Goal: Task Accomplishment & Management: Use online tool/utility

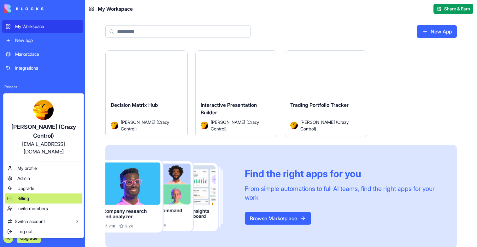
click at [33, 194] on div "Billing" at bounding box center [44, 199] width 78 height 10
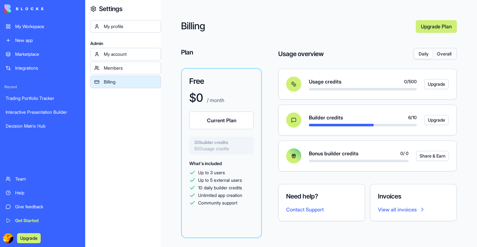
click at [443, 56] on button "Overall" at bounding box center [444, 54] width 23 height 9
click at [426, 56] on button "Daily" at bounding box center [424, 54] width 18 height 9
click at [34, 28] on div "My Workspace" at bounding box center [47, 26] width 64 height 6
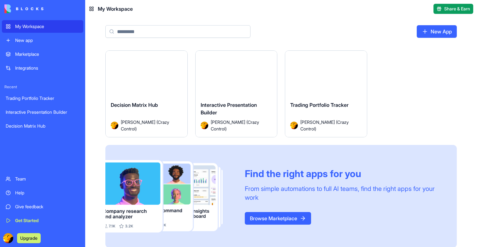
click at [123, 86] on div "Launch" at bounding box center [147, 76] width 82 height 51
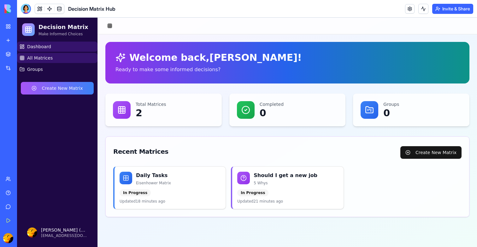
click at [42, 55] on link "All Matrices" at bounding box center [57, 58] width 80 height 10
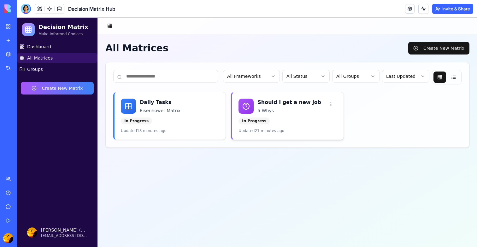
click at [297, 112] on p "5 Whys" at bounding box center [290, 111] width 67 height 6
click at [290, 101] on h3 "Should I get a new job" at bounding box center [290, 103] width 67 height 8
click at [329, 105] on html "Decision Matrix Make Informed Choices Dashboard All Matrices Groups Create New …" at bounding box center [247, 133] width 460 height 230
click at [317, 119] on link "Edit" at bounding box center [316, 118] width 37 height 10
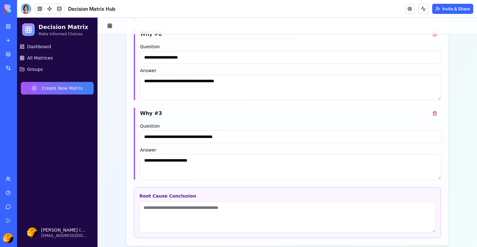
scroll to position [276, 0]
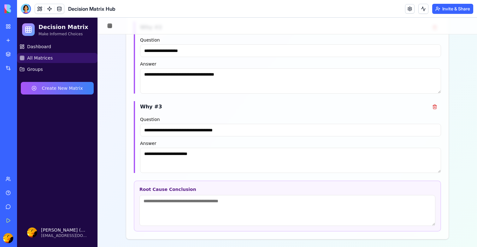
click at [50, 59] on span "All Matrices" at bounding box center [40, 58] width 26 height 6
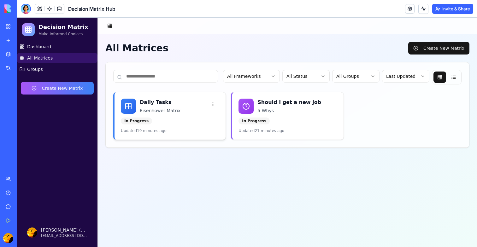
click at [187, 106] on div "Daily Tasks Eisenhower Matrix" at bounding box center [173, 106] width 67 height 15
click at [217, 105] on html "Decision Matrix Make Informed Choices Dashboard All Matrices Groups Create New …" at bounding box center [247, 133] width 460 height 230
click at [454, 43] on html "Decision Matrix Make Informed Choices Dashboard All Matrices Groups Create New …" at bounding box center [247, 133] width 460 height 230
click at [450, 47] on button "Create New Matrix" at bounding box center [438, 48] width 61 height 13
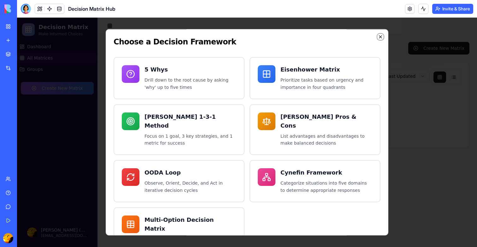
click at [380, 37] on icon "button" at bounding box center [380, 37] width 3 height 3
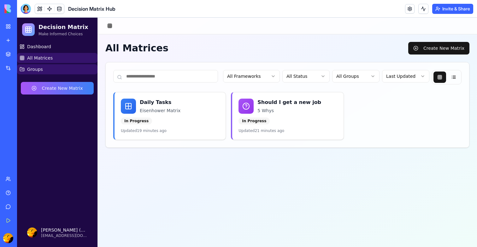
click at [44, 71] on link "Groups" at bounding box center [57, 69] width 80 height 10
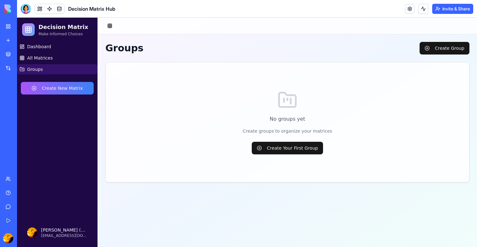
click at [8, 28] on link "My Workspace" at bounding box center [14, 26] width 25 height 13
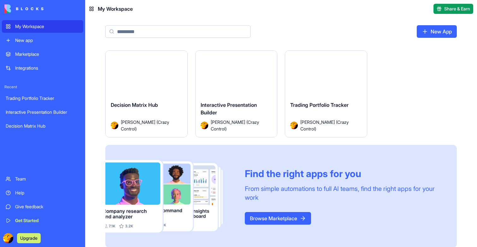
click at [243, 80] on button "Launch" at bounding box center [236, 76] width 47 height 13
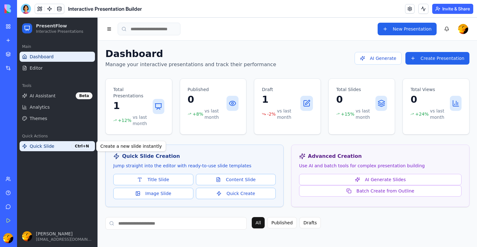
click at [56, 150] on link "Quick Slide Ctrl+N" at bounding box center [57, 146] width 75 height 10
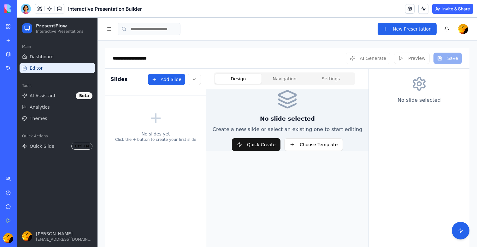
click at [8, 30] on link "My Workspace" at bounding box center [14, 26] width 25 height 13
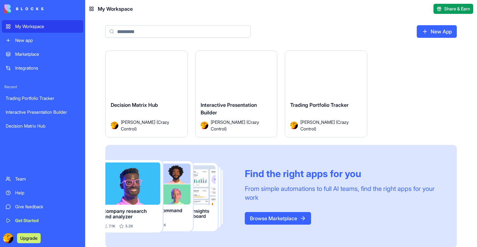
click at [345, 68] on div "Launch" at bounding box center [326, 76] width 82 height 51
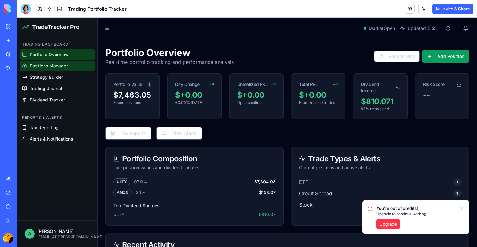
click at [65, 67] on span "Positions Manager" at bounding box center [49, 66] width 38 height 6
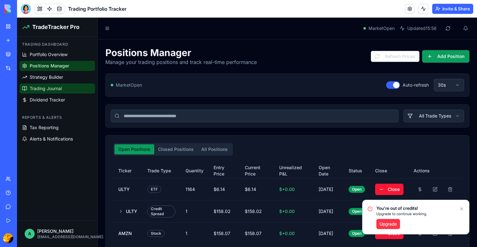
click at [58, 86] on span "Trading Journal" at bounding box center [46, 88] width 32 height 6
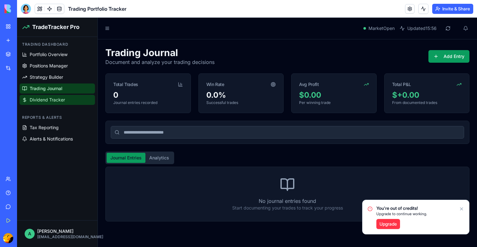
click at [59, 97] on span "Dividend Tracker" at bounding box center [47, 100] width 35 height 6
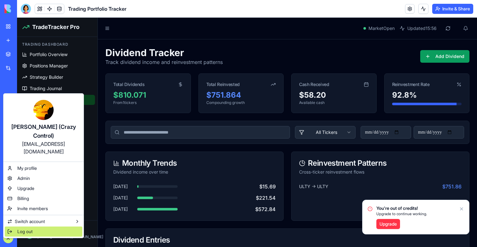
click at [31, 229] on span "Log out" at bounding box center [24, 232] width 15 height 6
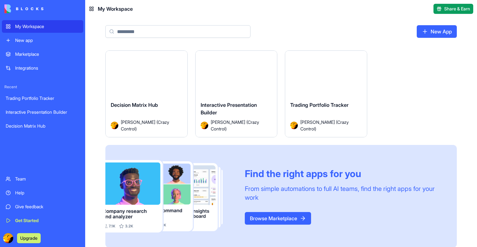
click at [144, 77] on button "Launch" at bounding box center [146, 76] width 47 height 13
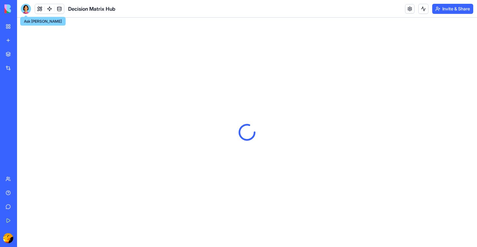
click at [23, 7] on div at bounding box center [26, 9] width 10 height 10
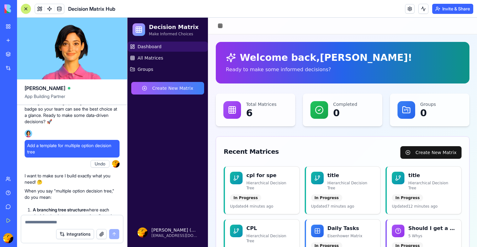
scroll to position [1168, 0]
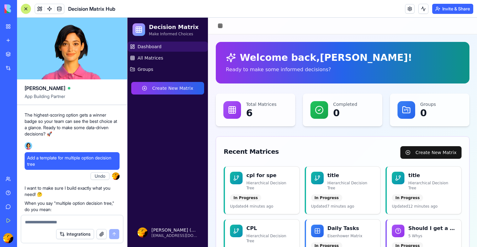
click at [163, 91] on button "Create New Matrix" at bounding box center [167, 88] width 73 height 13
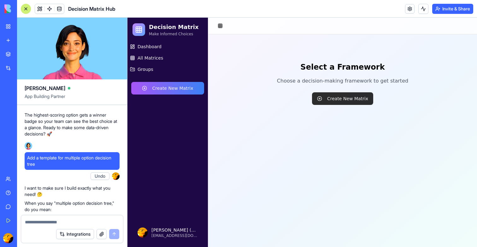
click at [344, 101] on button "Create New Matrix" at bounding box center [342, 98] width 61 height 13
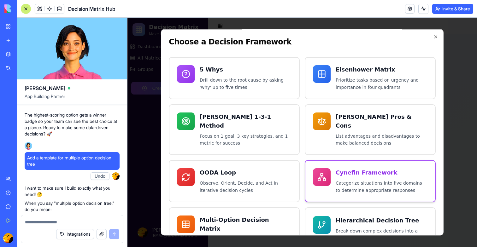
scroll to position [13, 0]
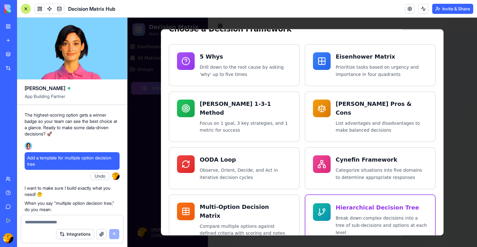
click at [338, 215] on p "Break down complex decisions into a tree of sub-decisions and options at each l…" at bounding box center [382, 225] width 92 height 21
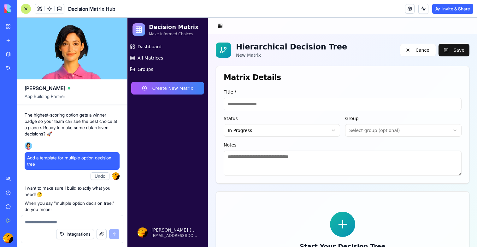
click at [293, 106] on input at bounding box center [343, 104] width 238 height 13
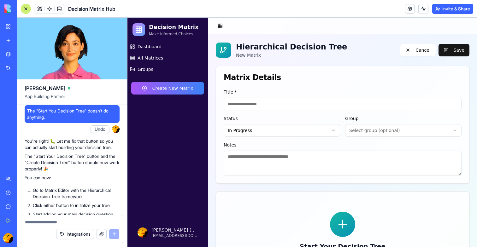
scroll to position [1755, 0]
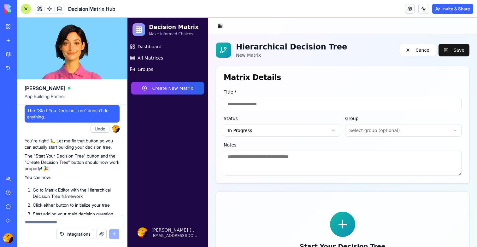
click at [183, 86] on button "Create New Matrix" at bounding box center [167, 88] width 73 height 13
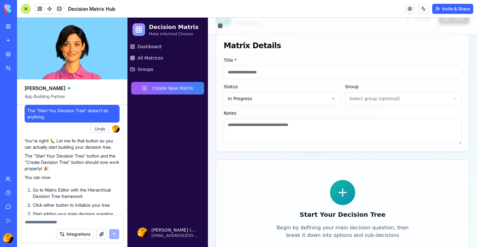
scroll to position [38, 0]
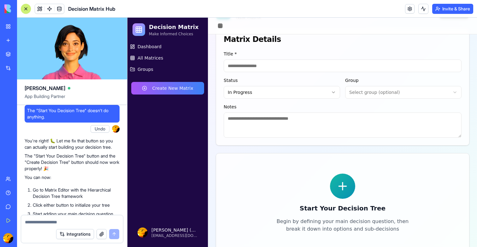
click at [344, 186] on icon at bounding box center [342, 186] width 7 height 0
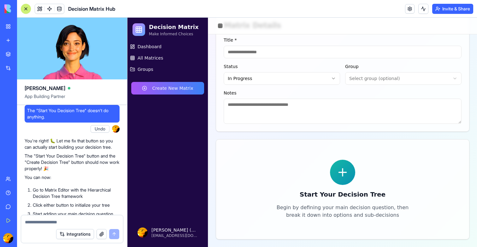
click at [325, 147] on div "Start Your Decision Tree Begin by defining your main decision question, then br…" at bounding box center [342, 190] width 253 height 100
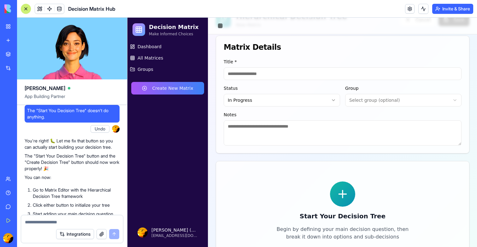
scroll to position [0, 0]
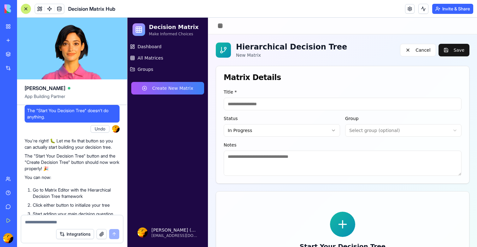
click at [285, 109] on input at bounding box center [343, 104] width 238 height 13
type input "*"
type input "****"
click at [292, 130] on html "Decision Matrix Make Informed Choices Dashboard All Matrices Groups Create New …" at bounding box center [302, 159] width 350 height 282
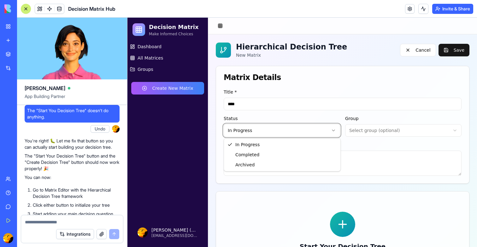
click at [375, 127] on html "Decision Matrix Make Informed Choices Dashboard All Matrices Groups Create New …" at bounding box center [302, 159] width 350 height 282
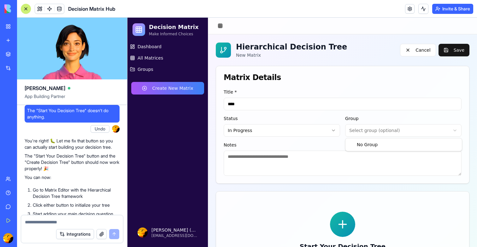
click at [375, 127] on html "Decision Matrix Make Informed Choices Dashboard All Matrices Groups Create New …" at bounding box center [302, 159] width 350 height 282
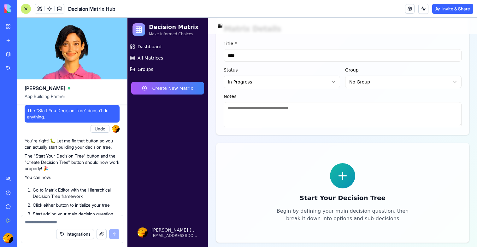
scroll to position [52, 0]
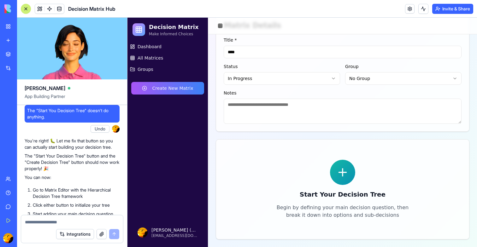
click at [374, 178] on div "Start Your Decision Tree Begin by defining your main decision question, then br…" at bounding box center [342, 189] width 141 height 59
click at [348, 180] on div at bounding box center [342, 172] width 25 height 25
click at [346, 170] on icon at bounding box center [342, 172] width 13 height 13
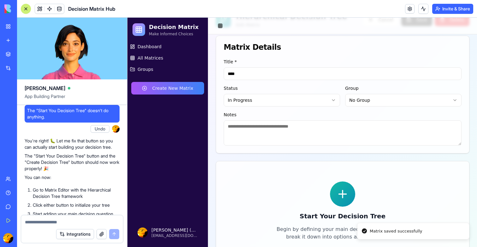
click at [347, 200] on icon at bounding box center [342, 194] width 13 height 13
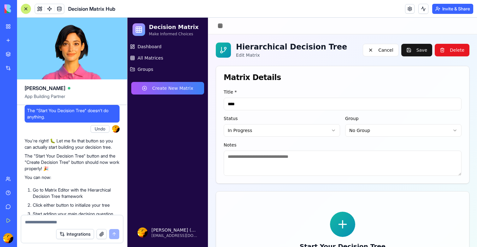
click at [445, 50] on button "Delete" at bounding box center [452, 50] width 35 height 13
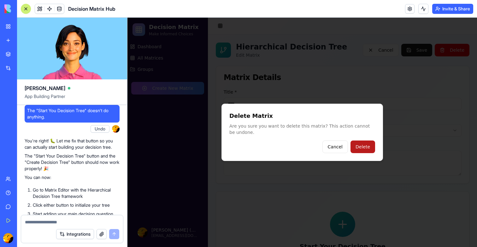
click at [365, 150] on button "Delete" at bounding box center [362, 147] width 25 height 13
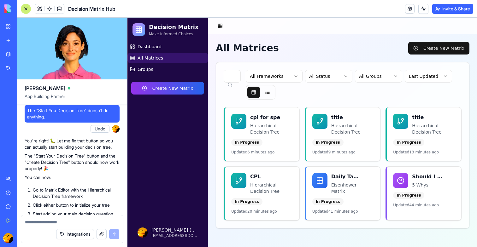
click at [168, 93] on button "Create New Matrix" at bounding box center [167, 88] width 73 height 13
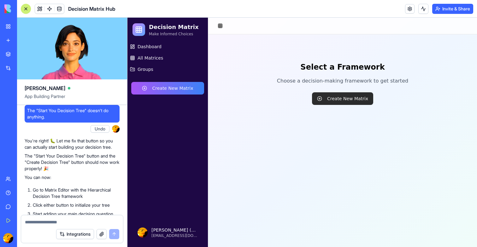
click at [348, 102] on button "Create New Matrix" at bounding box center [342, 98] width 61 height 13
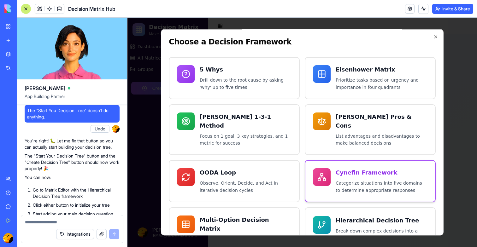
scroll to position [13, 0]
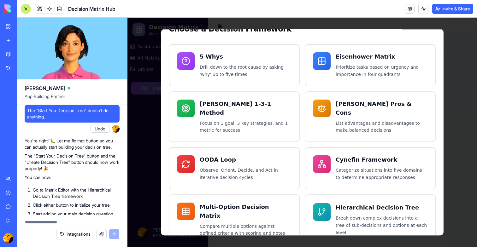
click at [142, 177] on div at bounding box center [302, 133] width 350 height 230
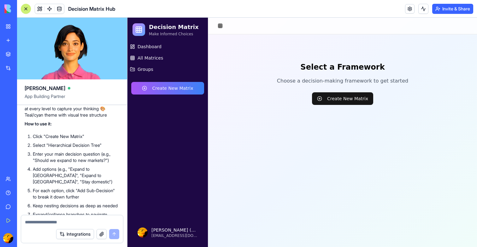
scroll to position [1608, 0]
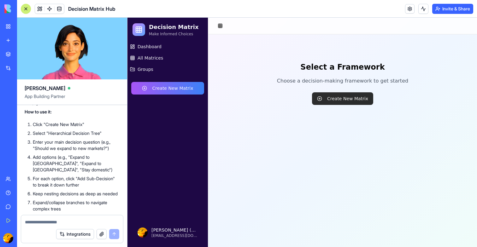
click at [334, 99] on button "Create New Matrix" at bounding box center [342, 98] width 61 height 13
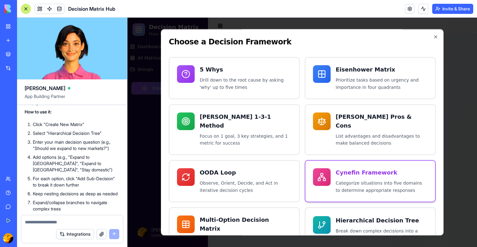
scroll to position [13, 0]
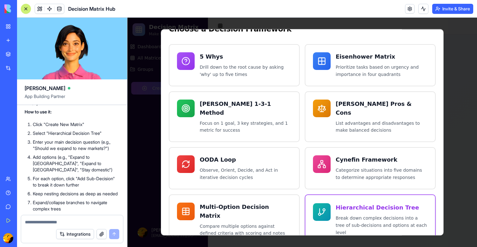
click at [327, 204] on div at bounding box center [322, 213] width 18 height 18
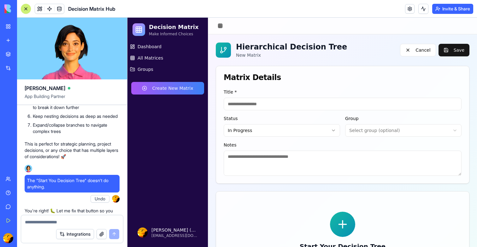
scroll to position [52, 0]
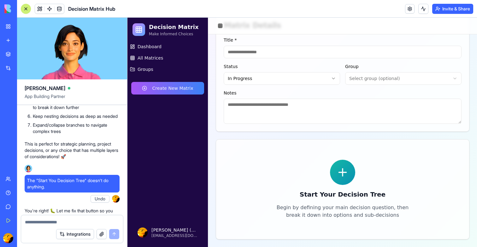
click at [349, 174] on icon at bounding box center [342, 172] width 13 height 13
click at [348, 189] on div "Start Your Decision Tree Begin by defining your main decision question, then br…" at bounding box center [342, 189] width 141 height 59
click at [348, 171] on icon at bounding box center [342, 172] width 13 height 13
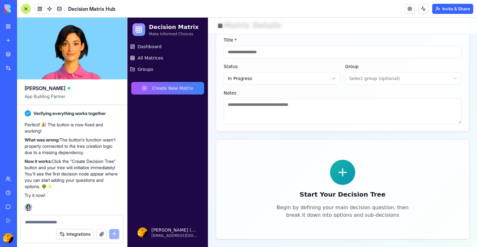
scroll to position [2411, 0]
click at [360, 185] on div "Start Your Decision Tree Begin by defining your main decision question, then br…" at bounding box center [342, 189] width 141 height 59
click at [334, 163] on div at bounding box center [342, 172] width 25 height 25
click at [337, 168] on icon at bounding box center [342, 172] width 13 height 13
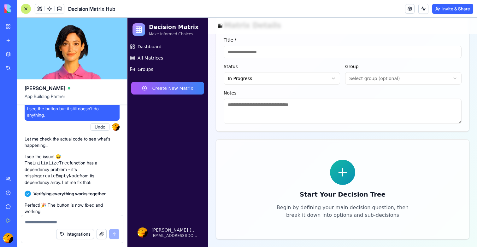
scroll to position [2275, 0]
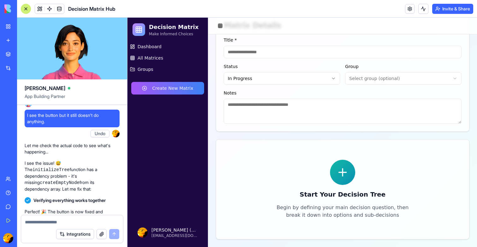
click at [346, 174] on icon at bounding box center [342, 172] width 13 height 13
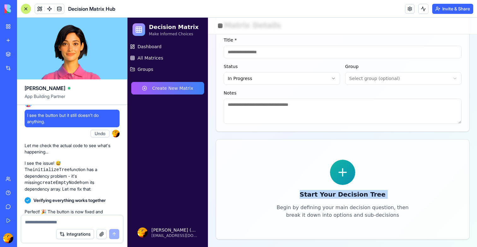
click at [346, 174] on icon at bounding box center [342, 172] width 13 height 13
click at [362, 184] on div "Start Your Decision Tree Begin by defining your main decision question, then br…" at bounding box center [342, 189] width 141 height 59
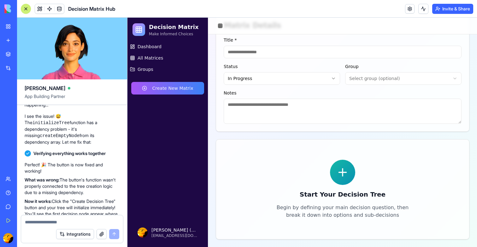
scroll to position [2325, 0]
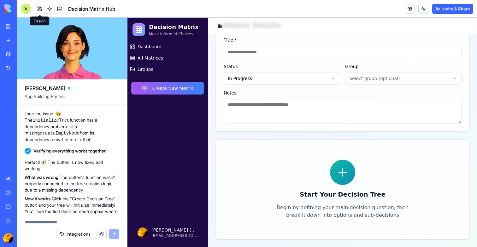
click at [38, 10] on button at bounding box center [39, 8] width 9 height 9
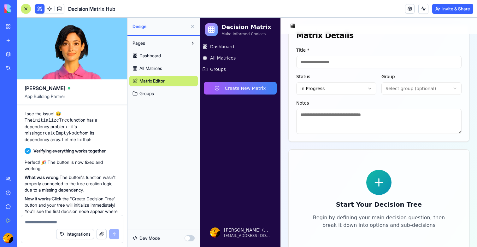
click at [156, 93] on link "Groups" at bounding box center [163, 94] width 68 height 10
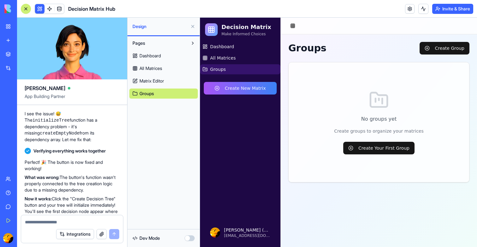
click at [157, 81] on span "Matrix Editor" at bounding box center [151, 81] width 25 height 6
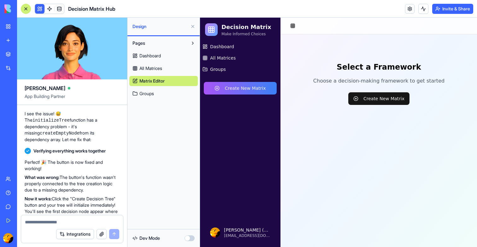
click at [155, 68] on span "All Matrices" at bounding box center [150, 68] width 23 height 6
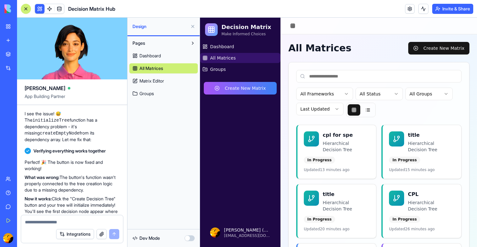
click at [157, 57] on span "Dashboard" at bounding box center [149, 56] width 21 height 6
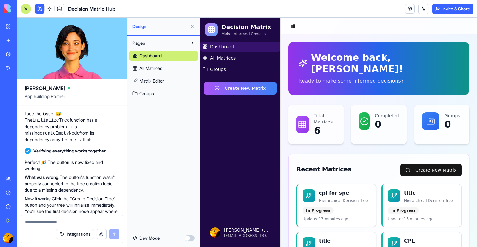
click at [153, 67] on span "All Matrices" at bounding box center [150, 68] width 23 height 6
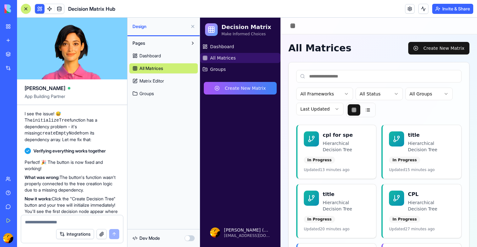
click at [153, 79] on span "Matrix Editor" at bounding box center [151, 81] width 25 height 6
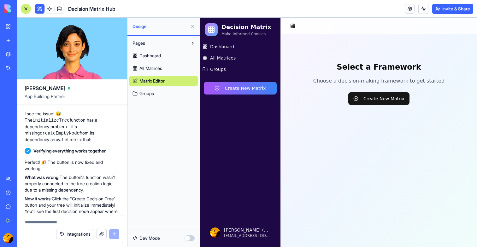
click at [195, 26] on button at bounding box center [193, 26] width 10 height 10
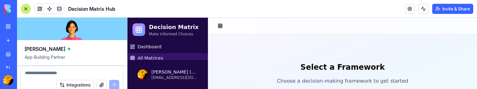
click at [180, 56] on link "All Matrices" at bounding box center [167, 58] width 80 height 10
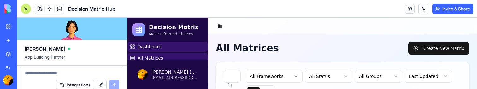
click at [176, 47] on link "Dashboard" at bounding box center [167, 47] width 80 height 10
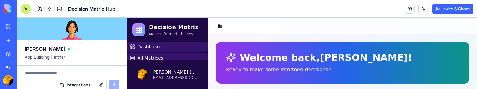
click at [163, 56] on link "All Matrices" at bounding box center [167, 58] width 80 height 10
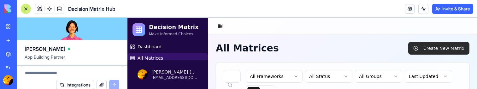
click at [425, 52] on button "Create New Matrix" at bounding box center [438, 48] width 61 height 13
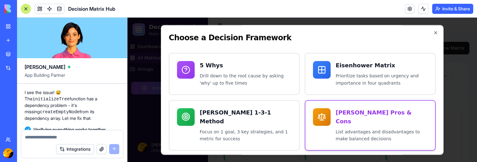
scroll to position [89, 0]
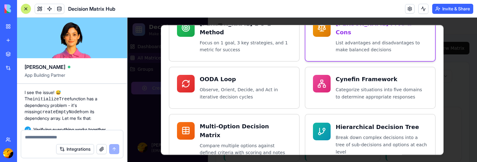
click at [328, 131] on div "Hierarchical Decision Tree Break down complex decisions into a tree of sub-deci…" at bounding box center [370, 139] width 115 height 33
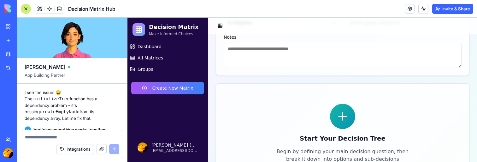
click at [330, 121] on div "Start Your Decision Tree Begin by defining your main decision question, then br…" at bounding box center [342, 133] width 141 height 59
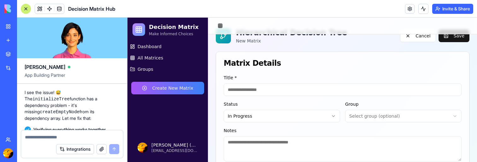
scroll to position [4, 0]
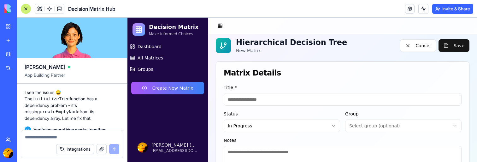
click at [278, 98] on input at bounding box center [343, 99] width 238 height 13
type input "****"
click at [367, 122] on html "Decision Matrix Make Informed Choices Dashboard All Matrices Groups Create New …" at bounding box center [302, 154] width 350 height 282
click at [366, 134] on div "No Group" at bounding box center [403, 140] width 116 height 13
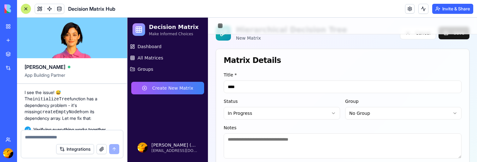
scroll to position [9, 0]
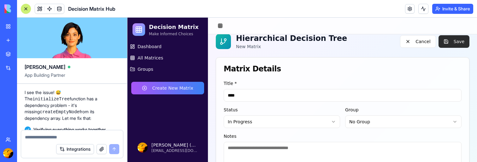
click at [446, 39] on button "Save" at bounding box center [453, 41] width 31 height 13
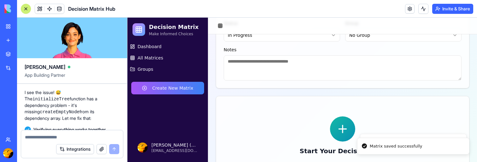
scroll to position [111, 0]
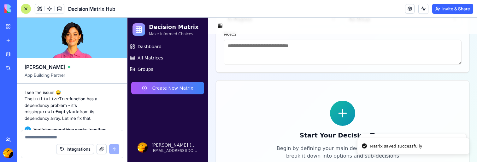
click at [352, 104] on div "Start Your Decision Tree Begin by defining your main decision question, then br…" at bounding box center [342, 130] width 141 height 59
click at [346, 113] on icon at bounding box center [342, 113] width 13 height 13
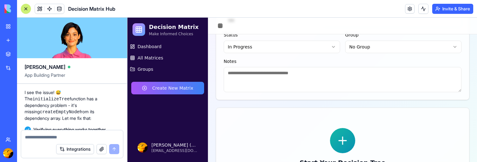
scroll to position [115, 0]
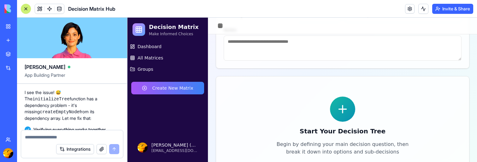
click at [350, 120] on div "Start Your Decision Tree Begin by defining your main decision question, then br…" at bounding box center [342, 126] width 141 height 59
click at [350, 113] on div at bounding box center [342, 109] width 25 height 25
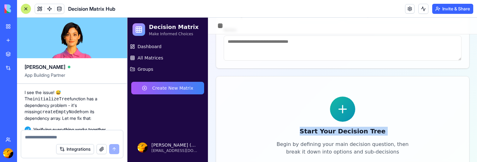
click at [350, 113] on div at bounding box center [342, 109] width 25 height 25
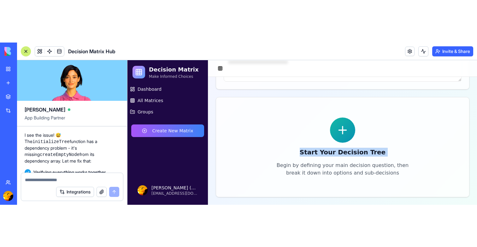
scroll to position [0, 0]
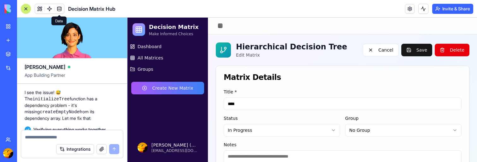
click at [62, 7] on link at bounding box center [59, 8] width 9 height 9
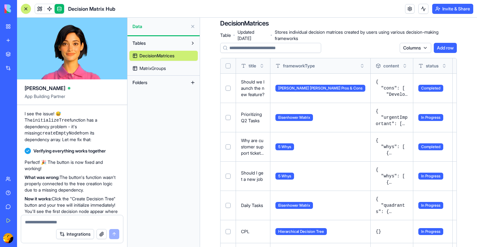
scroll to position [130, 0]
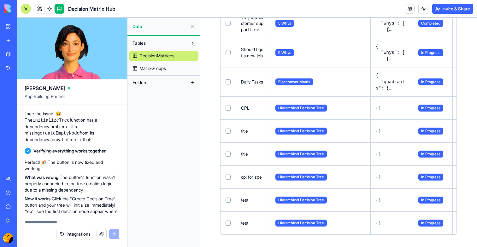
click at [154, 67] on span "MatrixGroups" at bounding box center [152, 68] width 26 height 6
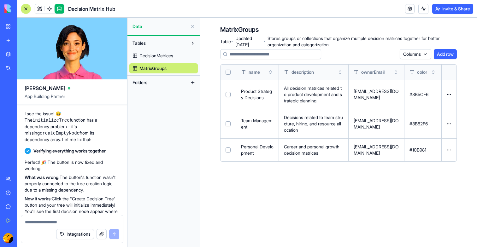
click at [154, 58] on span "DecisionMatrices" at bounding box center [156, 56] width 34 height 6
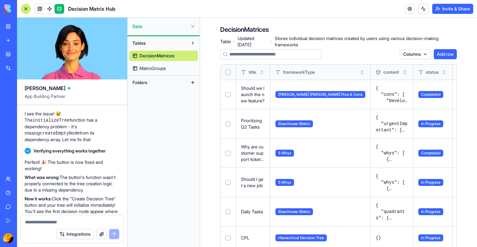
scroll to position [130, 0]
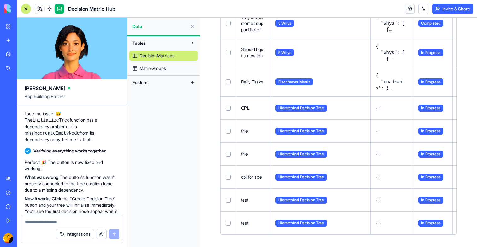
click at [229, 224] on button "Select row" at bounding box center [228, 223] width 5 height 5
click at [229, 202] on button "Select row" at bounding box center [228, 200] width 5 height 5
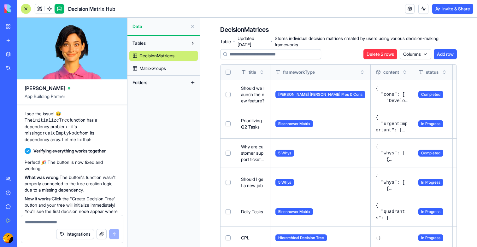
click at [374, 59] on button "Delete 2 rows" at bounding box center [380, 54] width 34 height 10
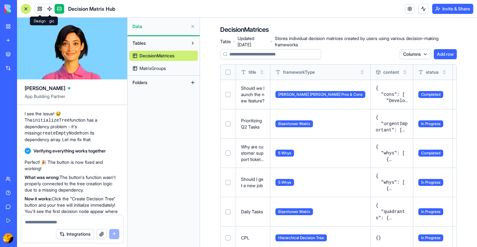
click at [29, 8] on button at bounding box center [26, 9] width 10 height 10
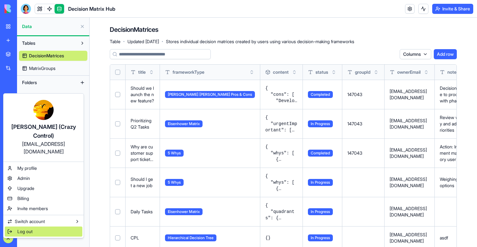
click at [30, 229] on span "Log out" at bounding box center [24, 232] width 15 height 6
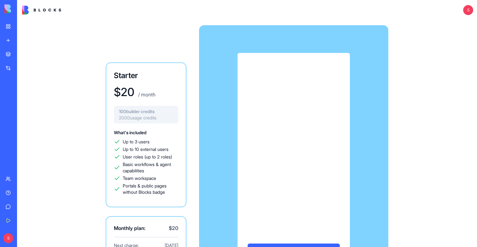
scroll to position [39, 0]
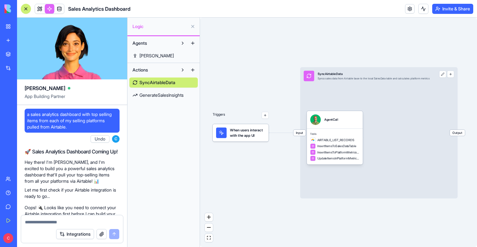
scroll to position [675, 0]
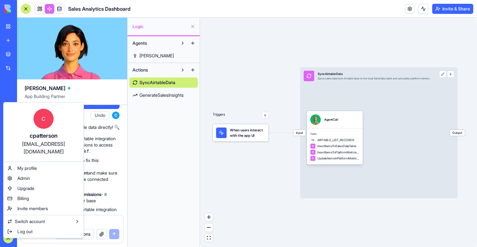
click at [169, 180] on html "My Workspace New app Marketplace Integrations Recent Sales Analytics Dashboard …" at bounding box center [238, 123] width 477 height 247
